Goal: Complete application form

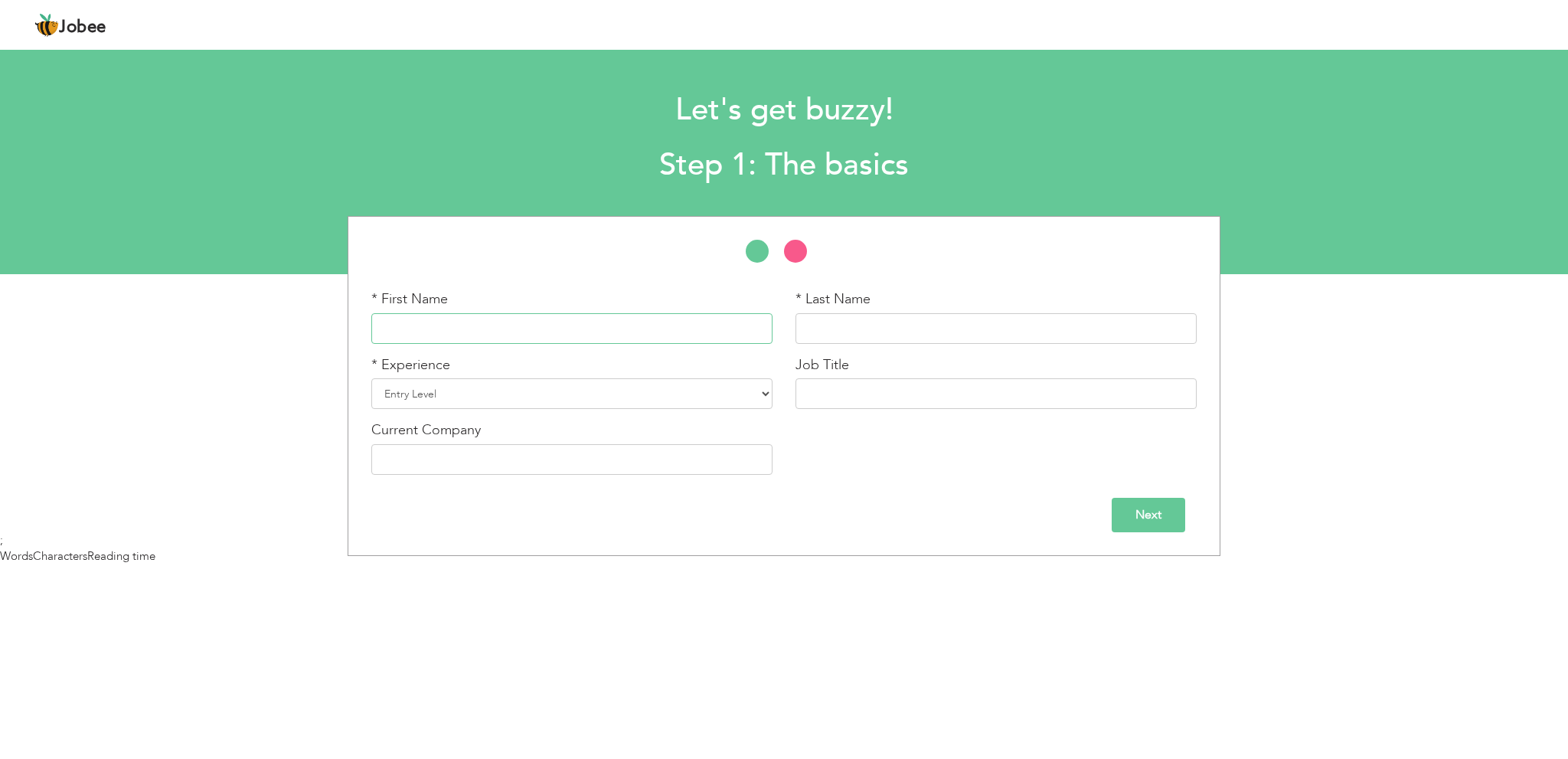
click at [670, 325] on input "text" at bounding box center [571, 328] width 401 height 31
paste input "Waleed"
type input "Waleed"
click at [841, 318] on input "text" at bounding box center [996, 328] width 401 height 31
type input "Ahmed"
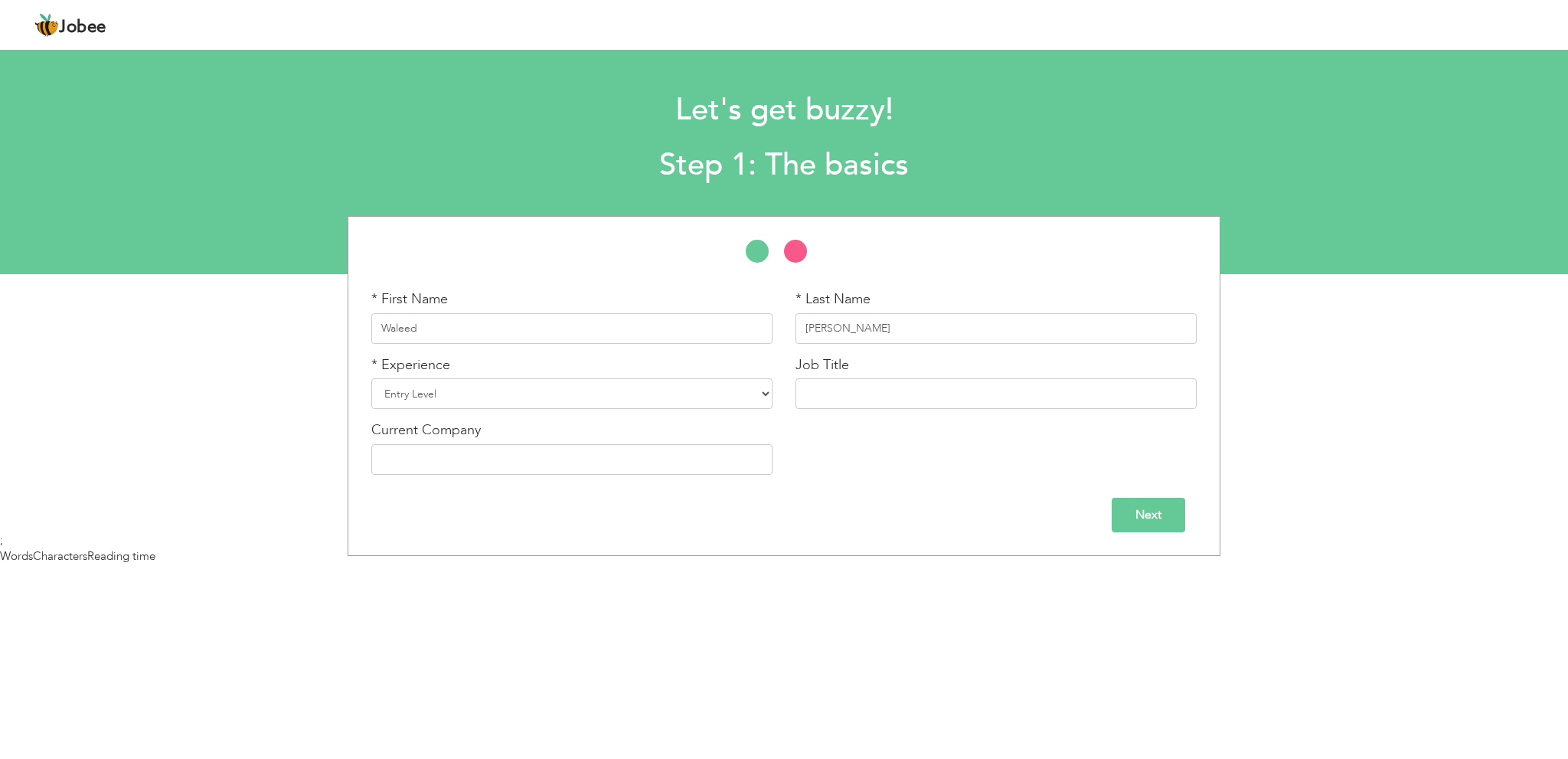
click at [674, 410] on div "* Experience Entry Level Less than 1 Year 1 Year 2 Years 3 Years 4 Years 5 Year…" at bounding box center [572, 388] width 424 height 66
click at [671, 409] on div "* Experience Entry Level Less than 1 Year 1 Year 2 Years 3 Years 4 Years 5 Year…" at bounding box center [571, 382] width 401 height 54
click at [671, 385] on select "Entry Level Less than 1 Year 1 Year 2 Years 3 Years 4 Years 5 Years 6 Years 7 Y…" at bounding box center [571, 393] width 401 height 31
drag, startPoint x: 487, startPoint y: 397, endPoint x: 481, endPoint y: 403, distance: 8.5
click at [487, 397] on select "Entry Level Less than 1 Year 1 Year 2 Years 3 Years 4 Years 5 Years 6 Years 7 Y…" at bounding box center [571, 393] width 401 height 31
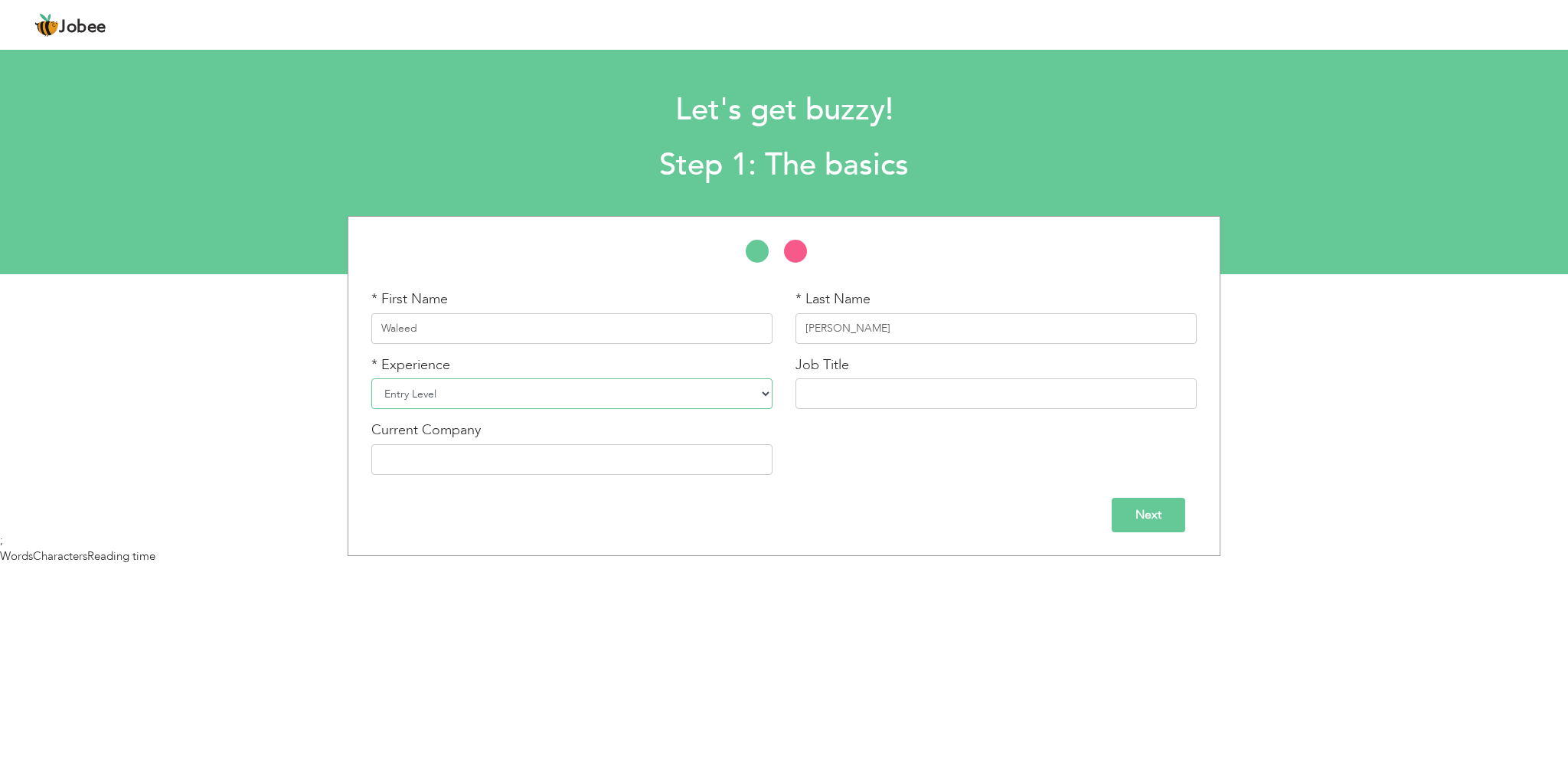
select select "5"
click at [371, 378] on select "Entry Level Less than 1 Year 1 Year 2 Years 3 Years 4 Years 5 Years 6 Years 7 Y…" at bounding box center [571, 393] width 401 height 31
drag, startPoint x: 824, startPoint y: 395, endPoint x: 833, endPoint y: 401, distance: 10.8
click at [824, 395] on input "text" at bounding box center [996, 393] width 401 height 31
paste input "sales and marketing manager"
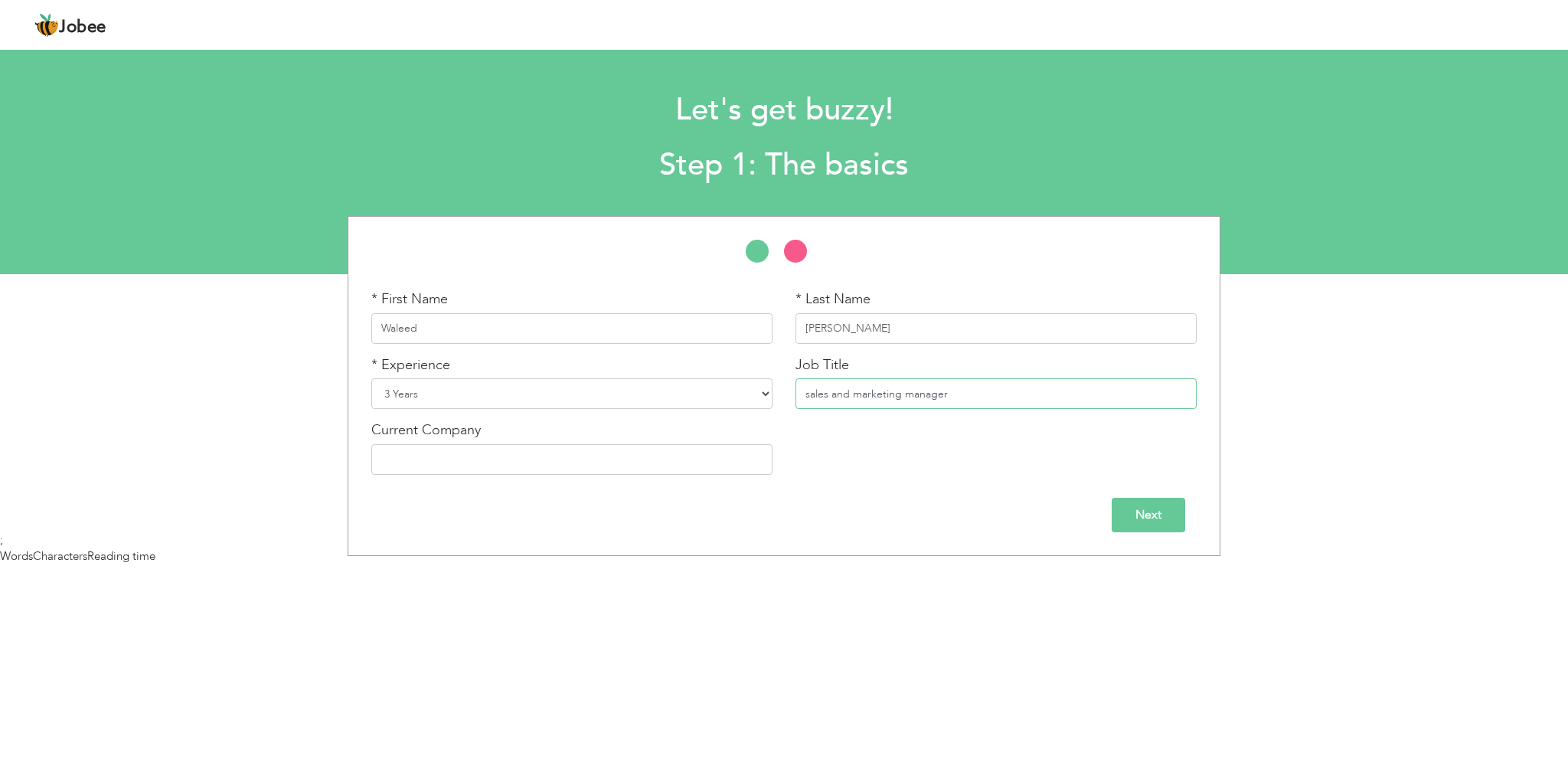
click at [811, 396] on input "sales and marketing manager" at bounding box center [996, 393] width 401 height 31
type input "Sales & Marketing Manager"
click at [520, 475] on div "Current Company" at bounding box center [572, 453] width 424 height 66
click at [527, 455] on input "text" at bounding box center [571, 459] width 401 height 31
paste input "Multi Technologies"
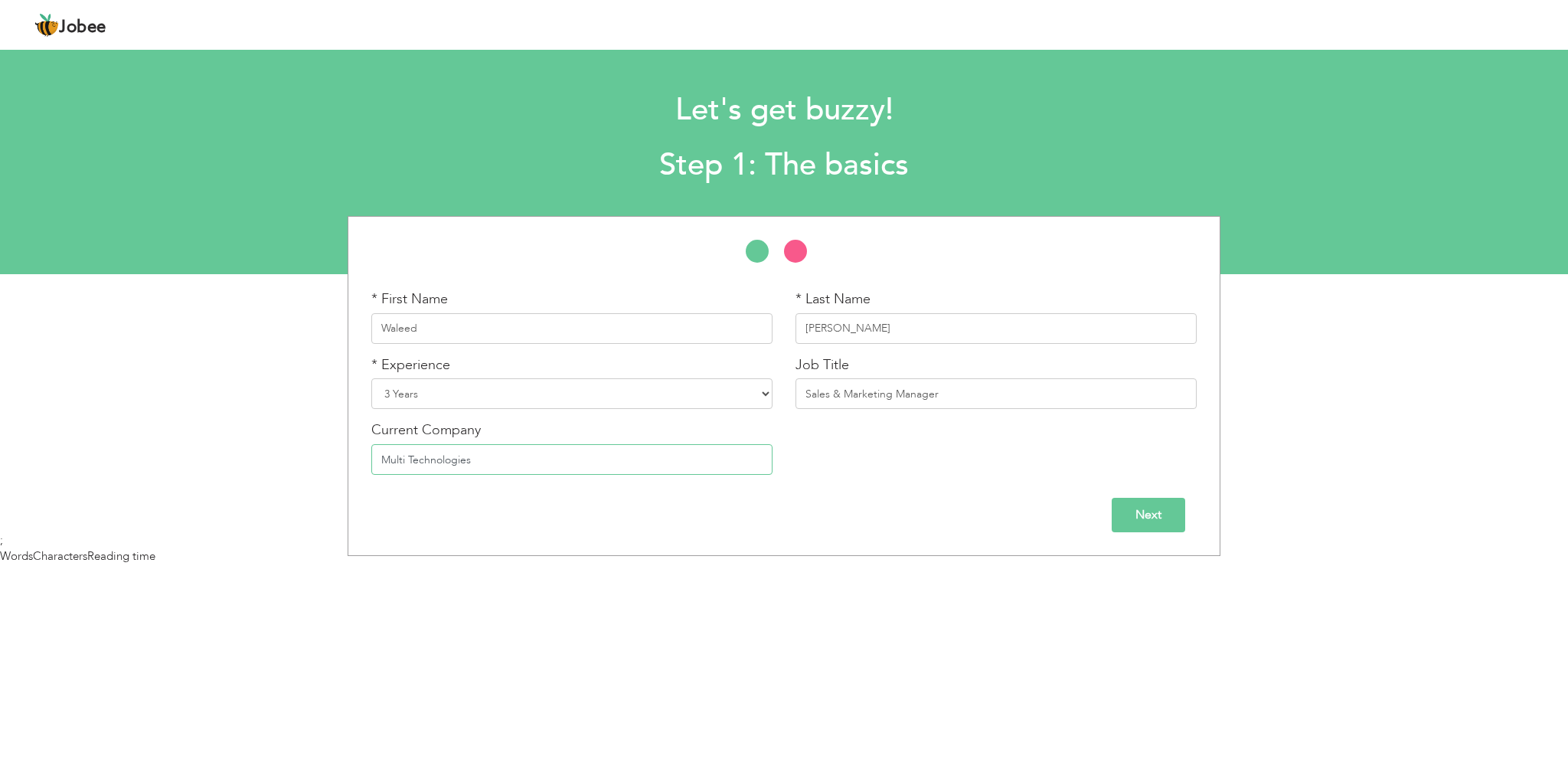
type input "Multi Technologies"
click at [1145, 513] on input "Next" at bounding box center [1148, 514] width 73 height 34
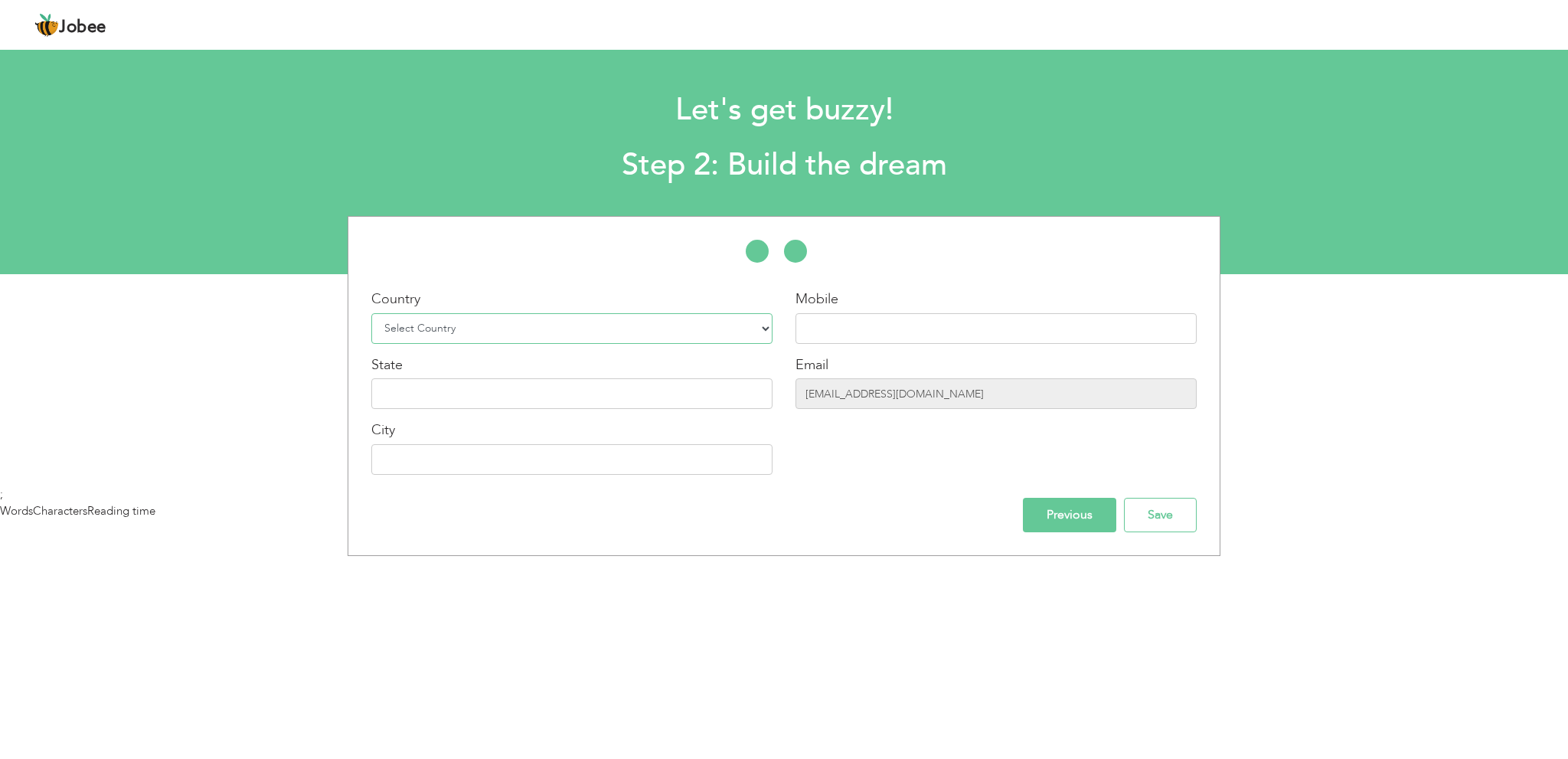
click at [426, 326] on select "Select Country Afghanistan Albania Algeria American Samoa Andorra Angola Anguil…" at bounding box center [571, 328] width 401 height 31
select select "166"
click at [371, 313] on select "Select Country Afghanistan Albania Algeria American Samoa Andorra Angola Anguil…" at bounding box center [571, 328] width 401 height 31
click at [843, 336] on input "text" at bounding box center [996, 328] width 401 height 31
click at [694, 403] on input "text" at bounding box center [571, 393] width 401 height 31
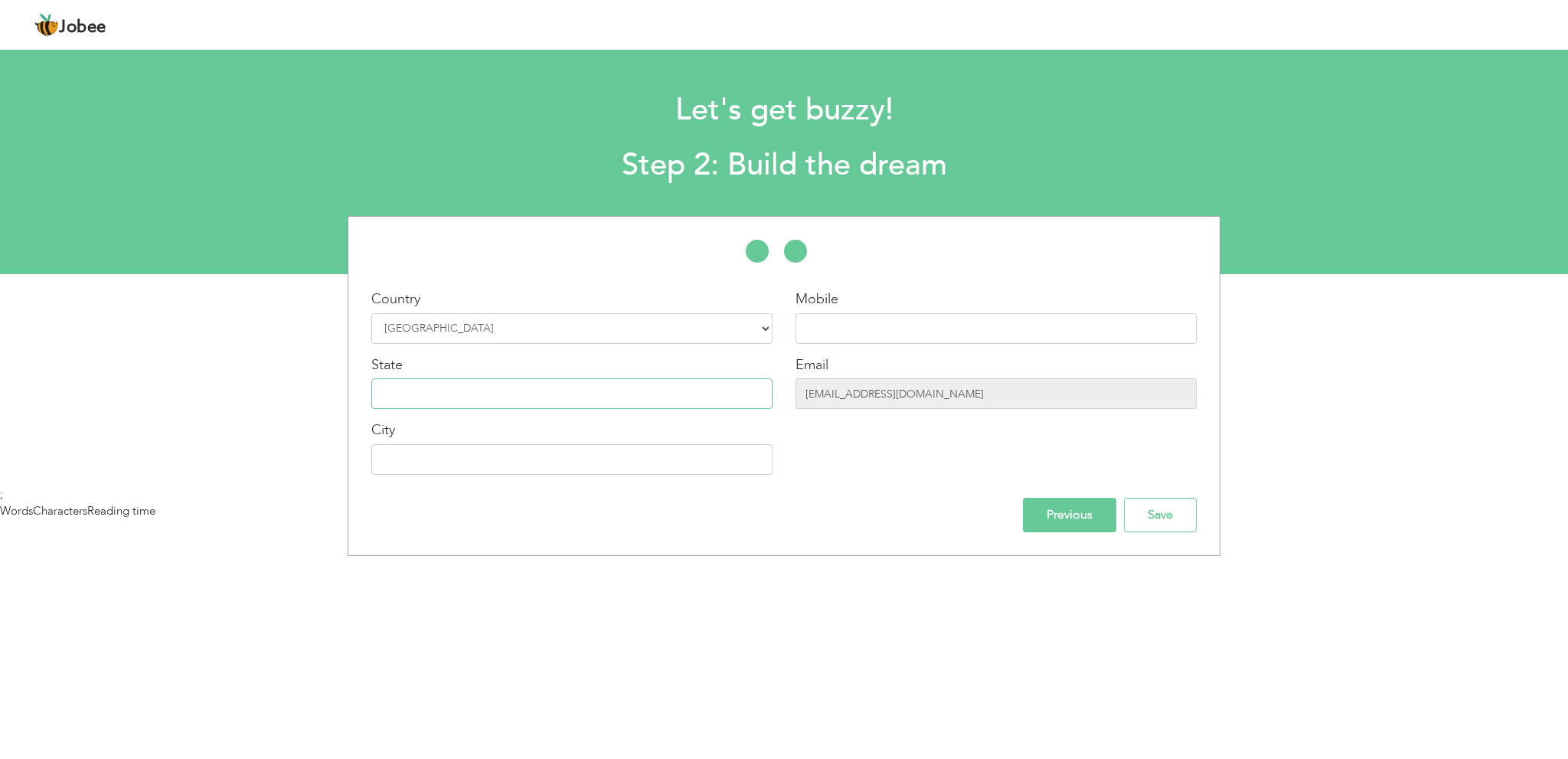
type input "Punjab"
click at [466, 454] on input "text" at bounding box center [571, 459] width 401 height 31
type input "[GEOGRAPHIC_DATA]"
click at [833, 327] on input "text" at bounding box center [996, 328] width 401 height 31
paste input "0322-9427048"
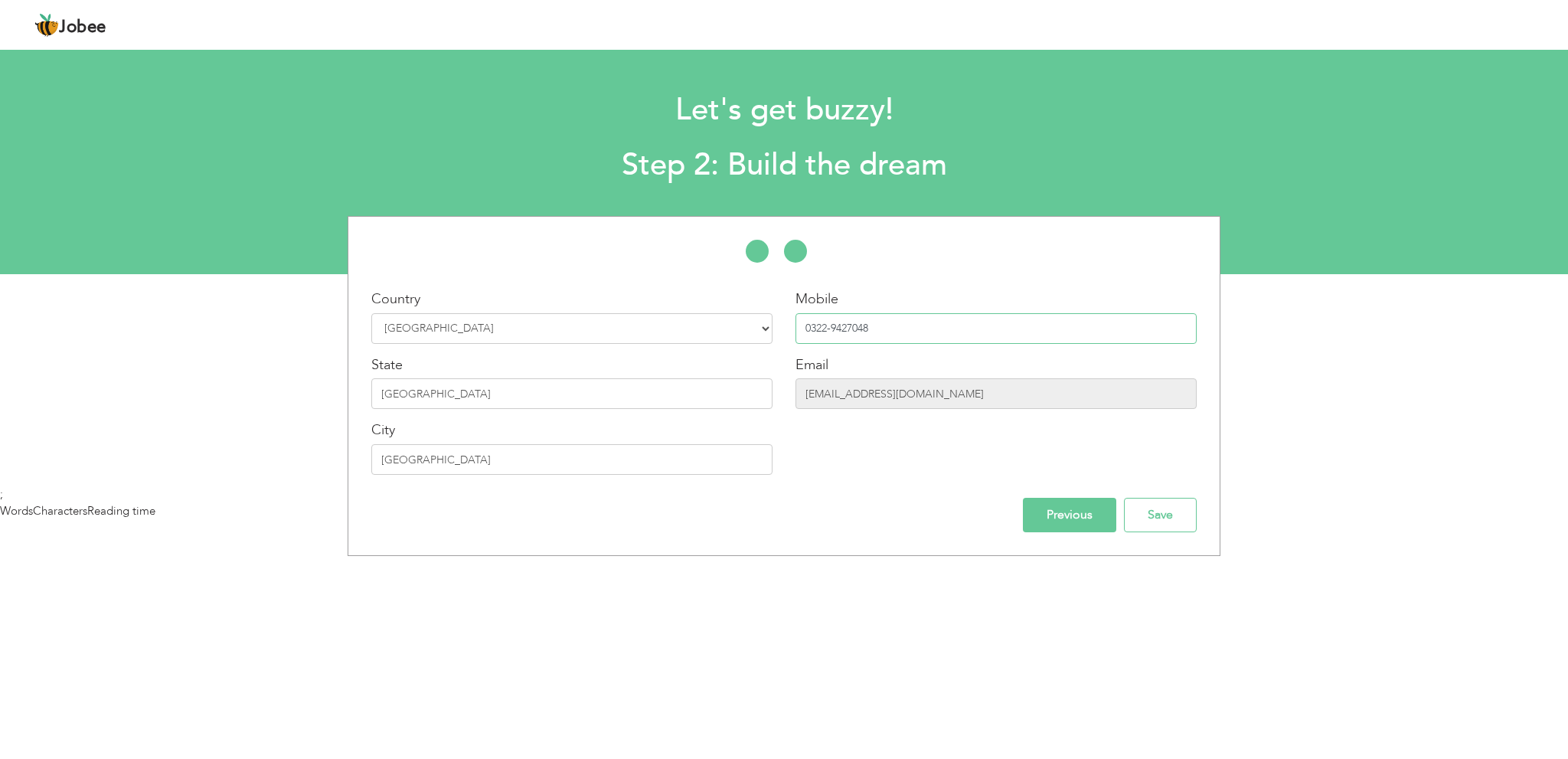
click at [831, 331] on input "0322-9427048" at bounding box center [996, 328] width 401 height 31
type input "+92 322 942 7048"
click at [1167, 520] on input "Save" at bounding box center [1160, 514] width 73 height 34
